Goal: Information Seeking & Learning: Learn about a topic

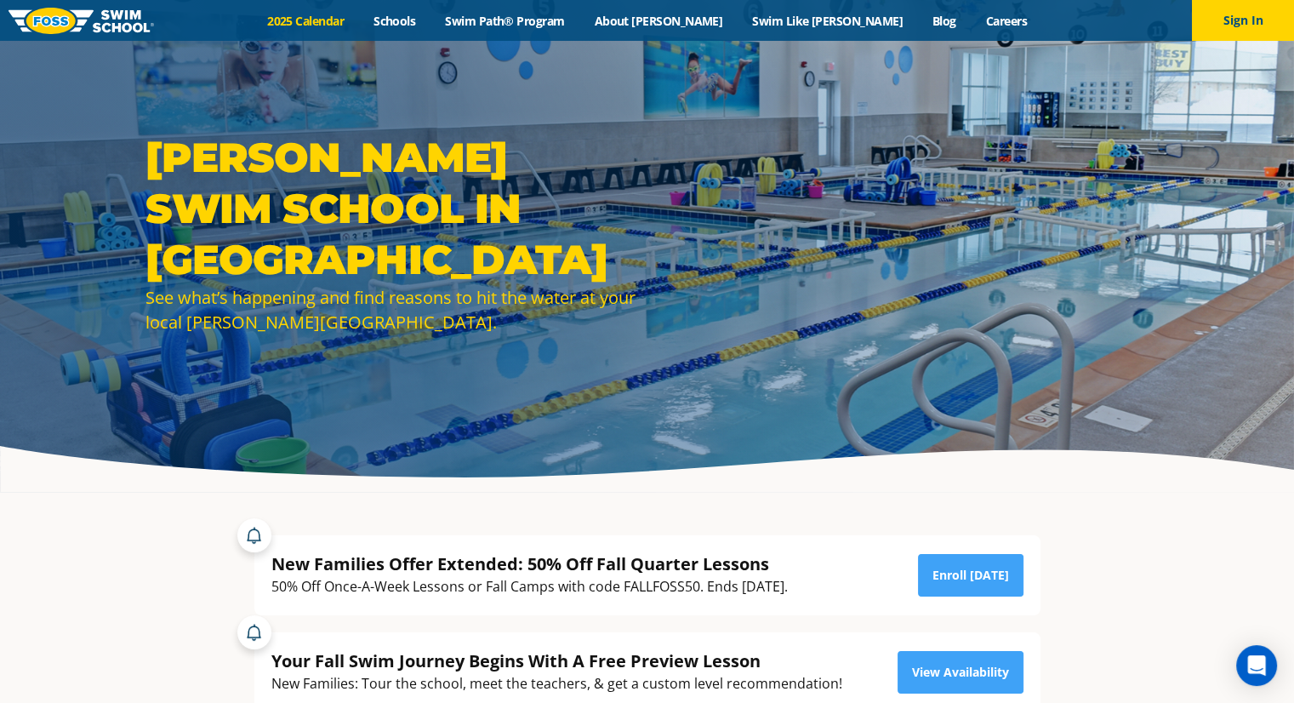
click at [359, 26] on link "2025 Calendar" at bounding box center [306, 21] width 106 height 16
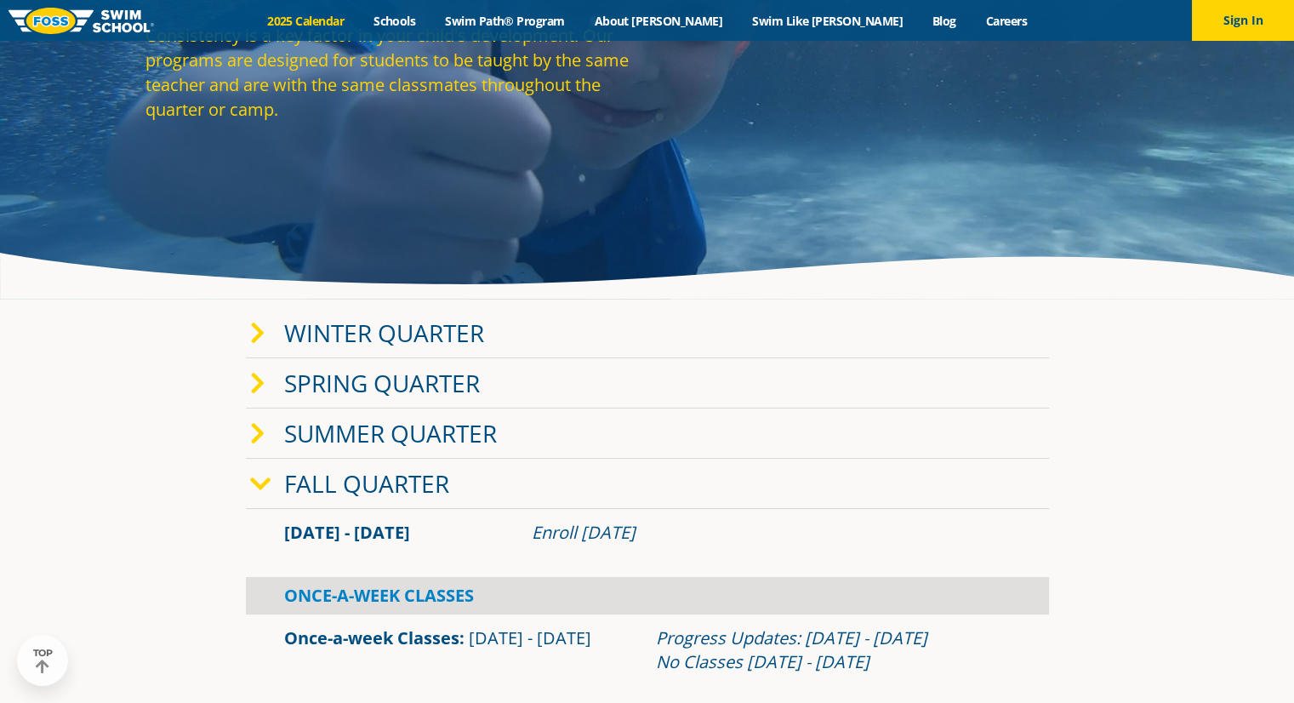
scroll to position [194, 0]
click at [403, 488] on link "Fall Quarter" at bounding box center [366, 482] width 165 height 32
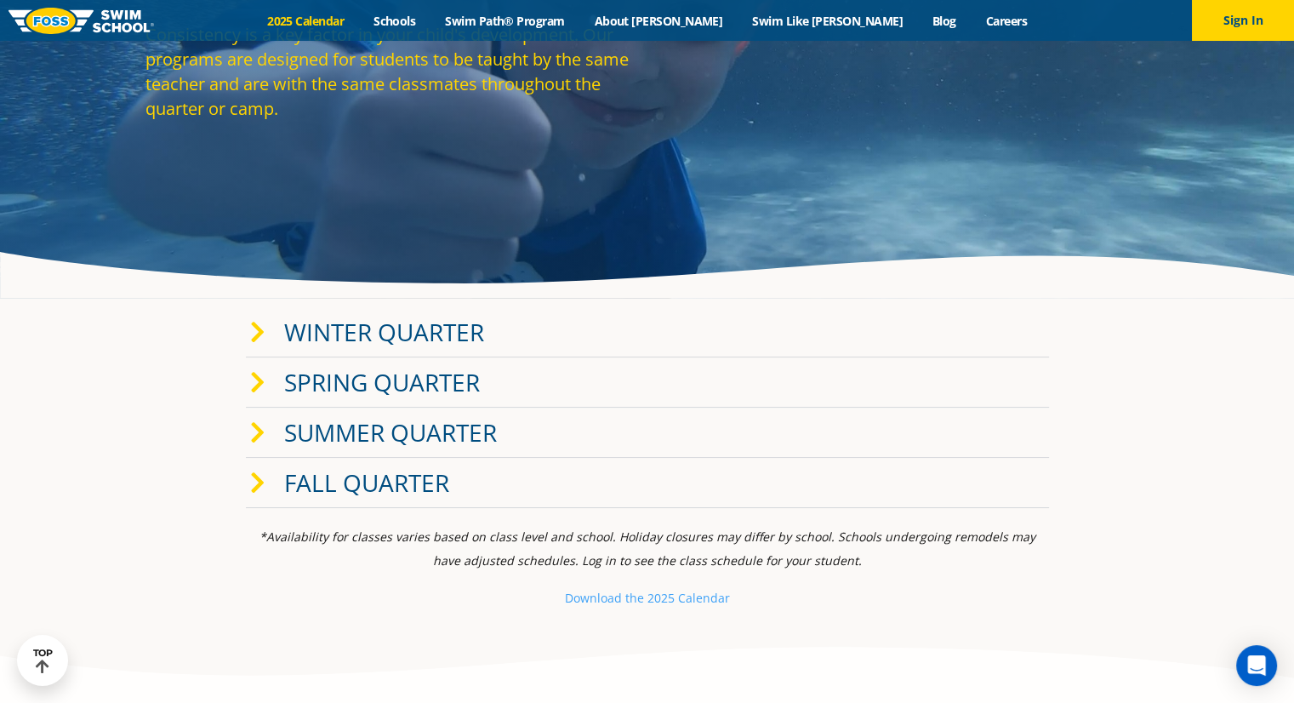
click at [403, 488] on link "Fall Quarter" at bounding box center [366, 482] width 165 height 32
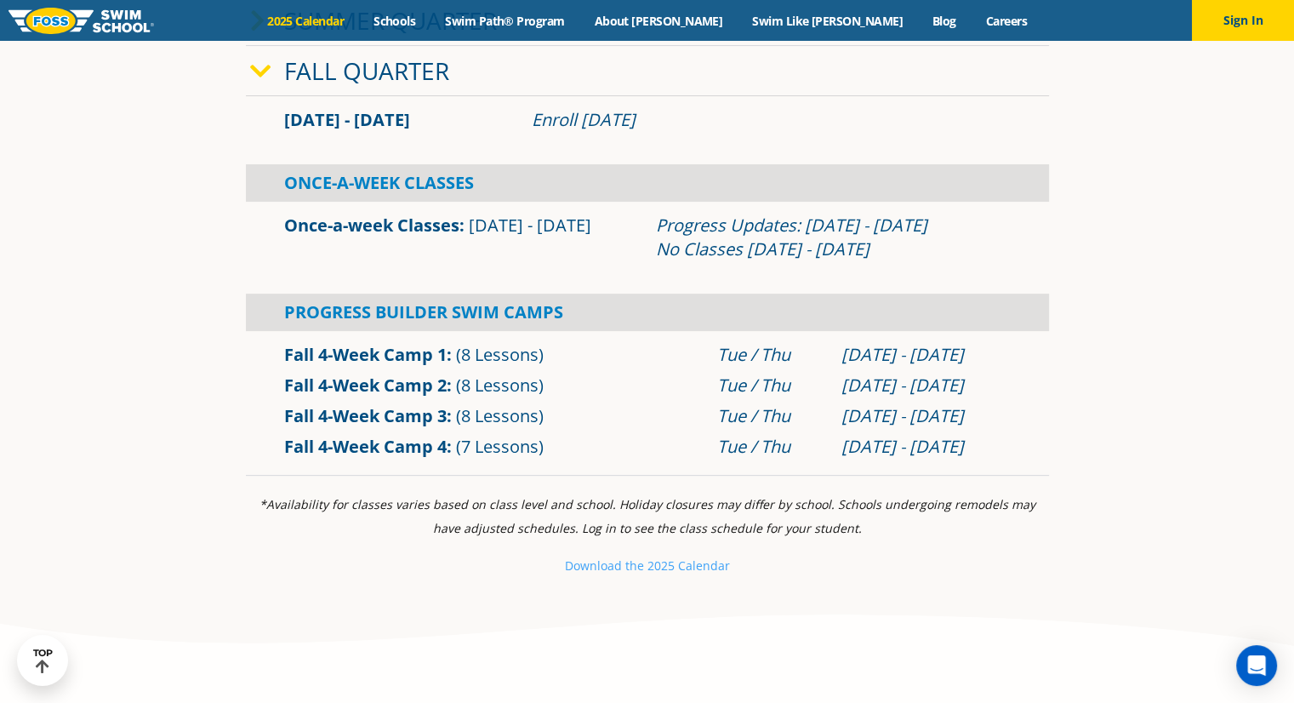
scroll to position [618, 0]
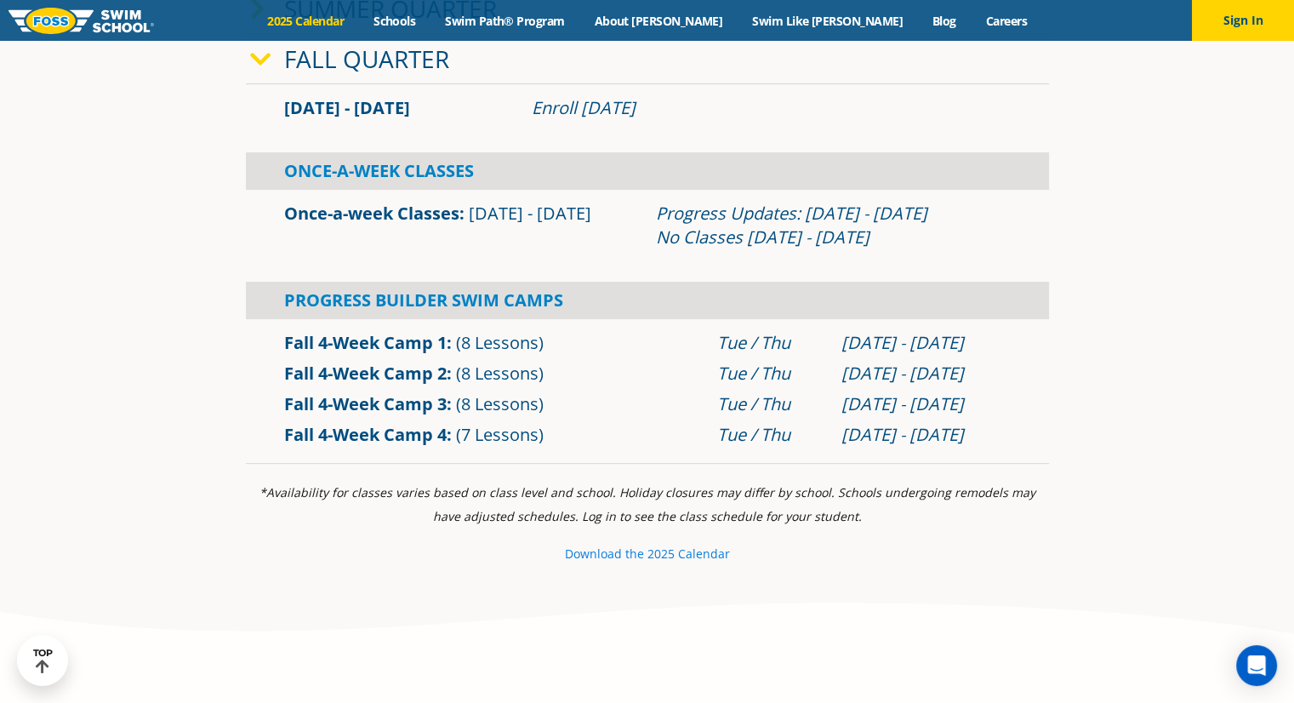
click at [657, 550] on small "e 2025 Calendar" at bounding box center [683, 554] width 93 height 16
